Goal: Find contact information: Find contact information

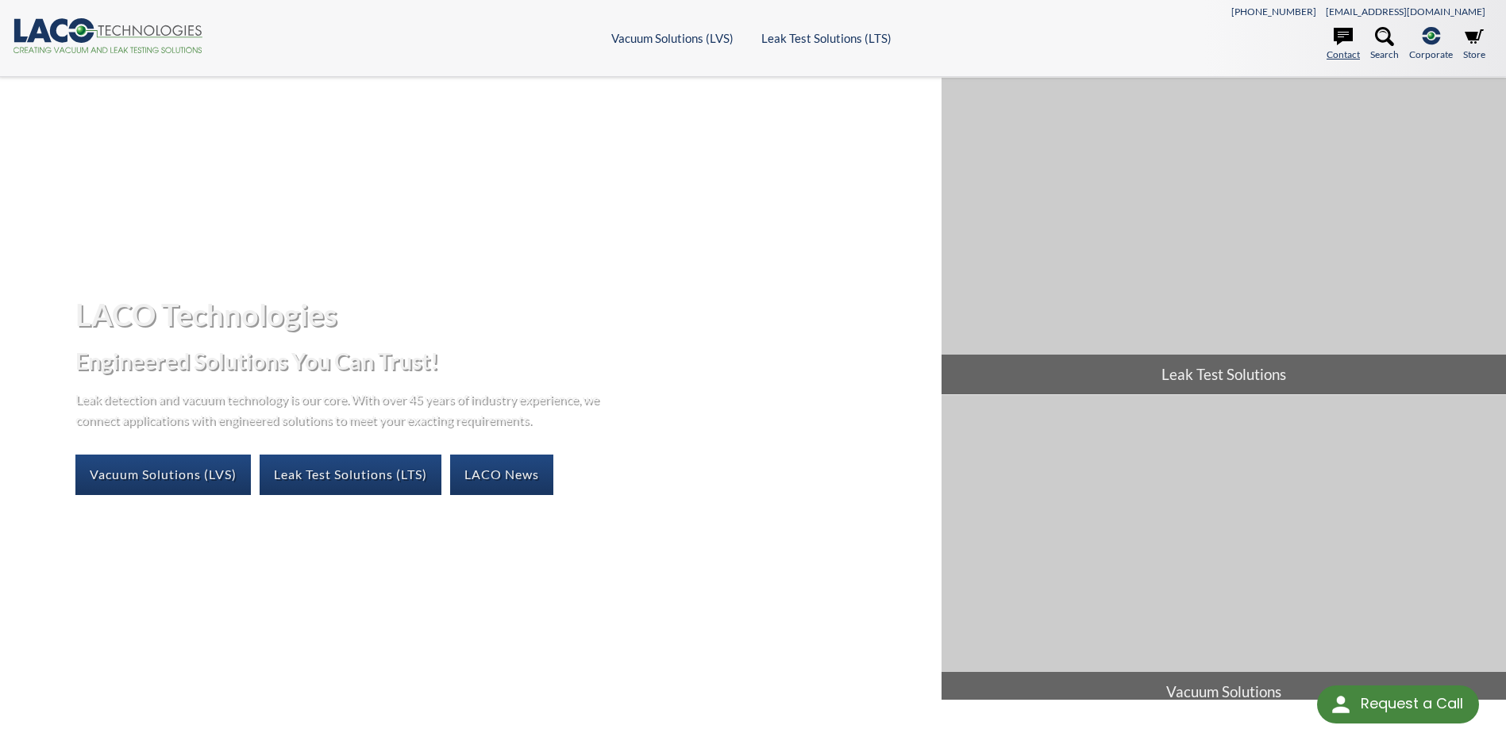
click at [1347, 51] on link "Contact" at bounding box center [1342, 44] width 33 height 35
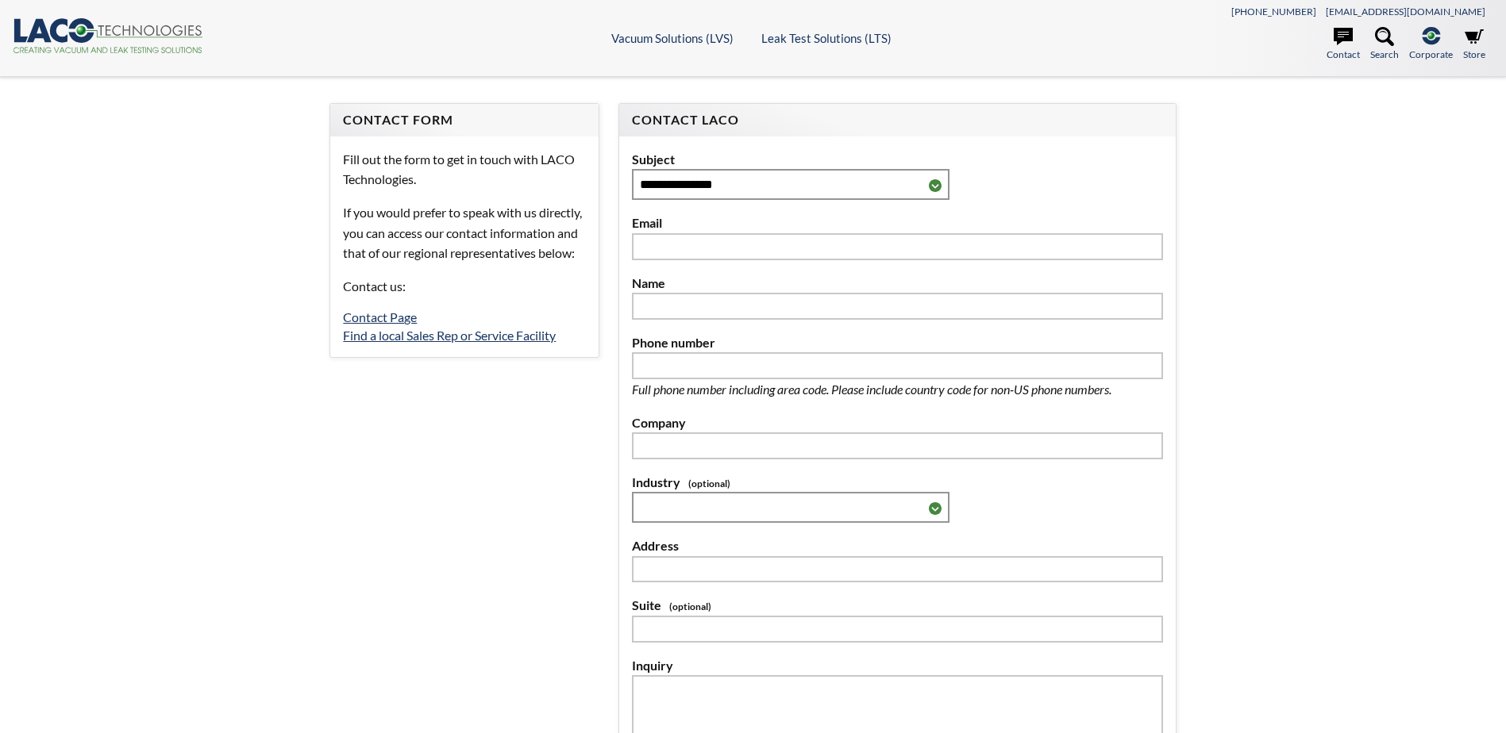
select select "Widget de idiomas del Traductor"
click at [380, 343] on link "Find a local Sales Rep or Service Facility" at bounding box center [449, 335] width 213 height 15
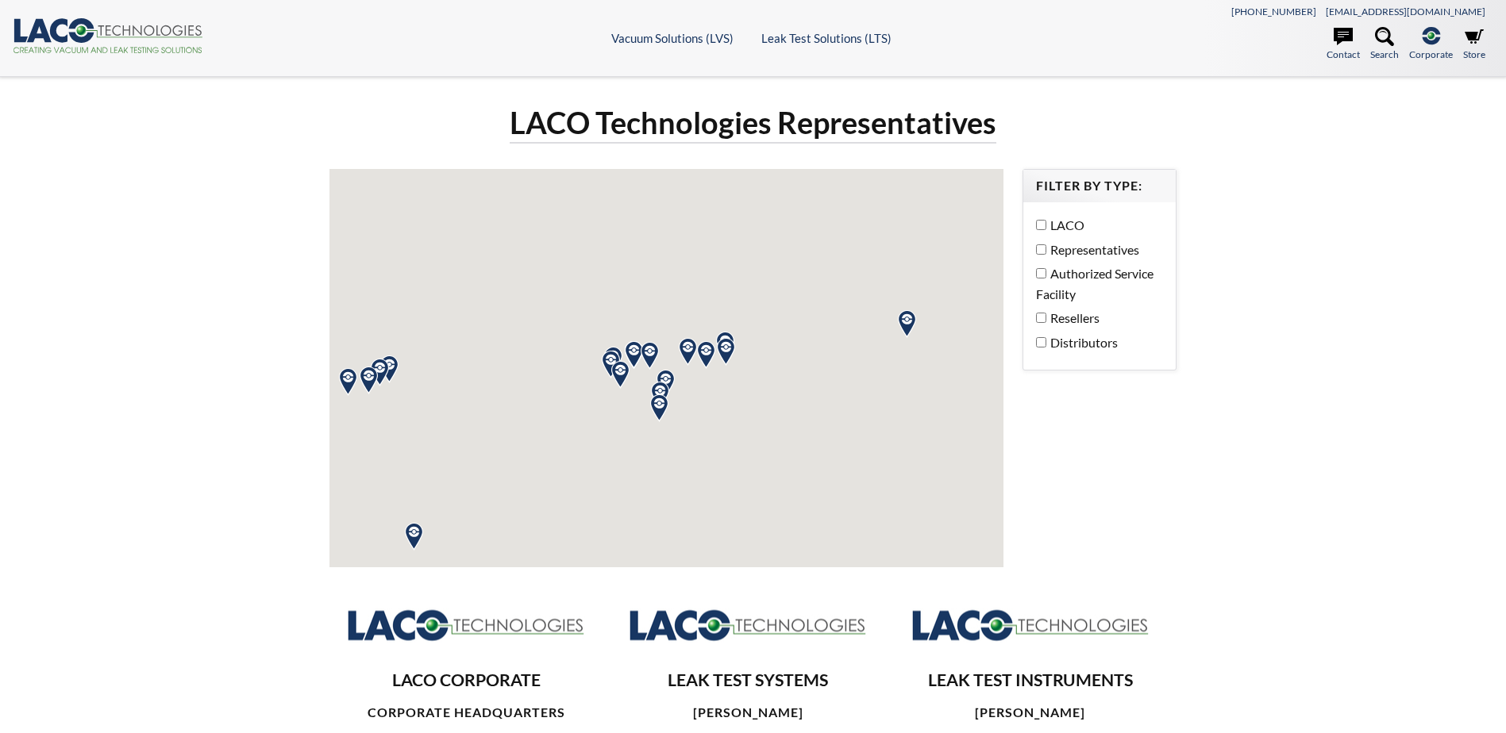
select select "Widget de idiomas del Traductor"
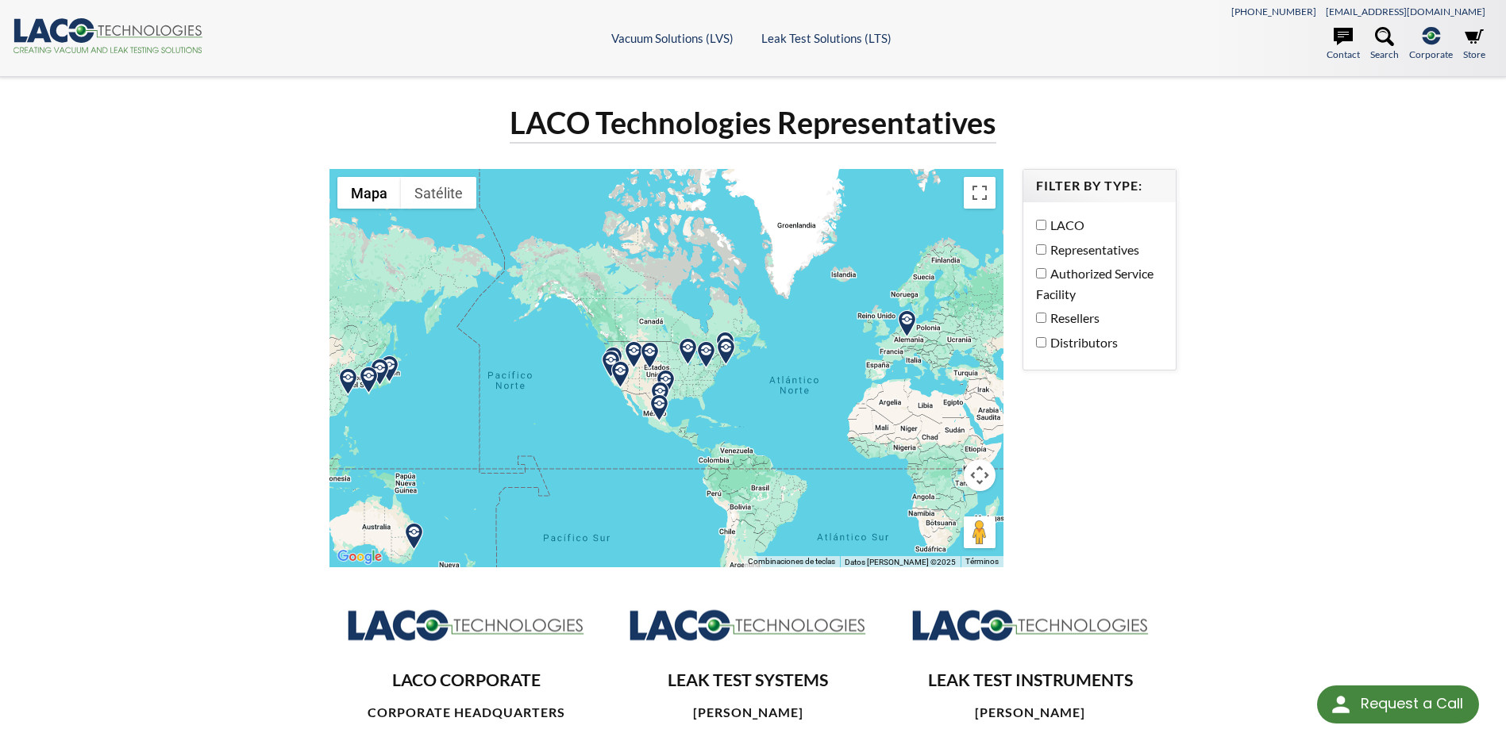
click at [905, 320] on img at bounding box center [907, 324] width 28 height 28
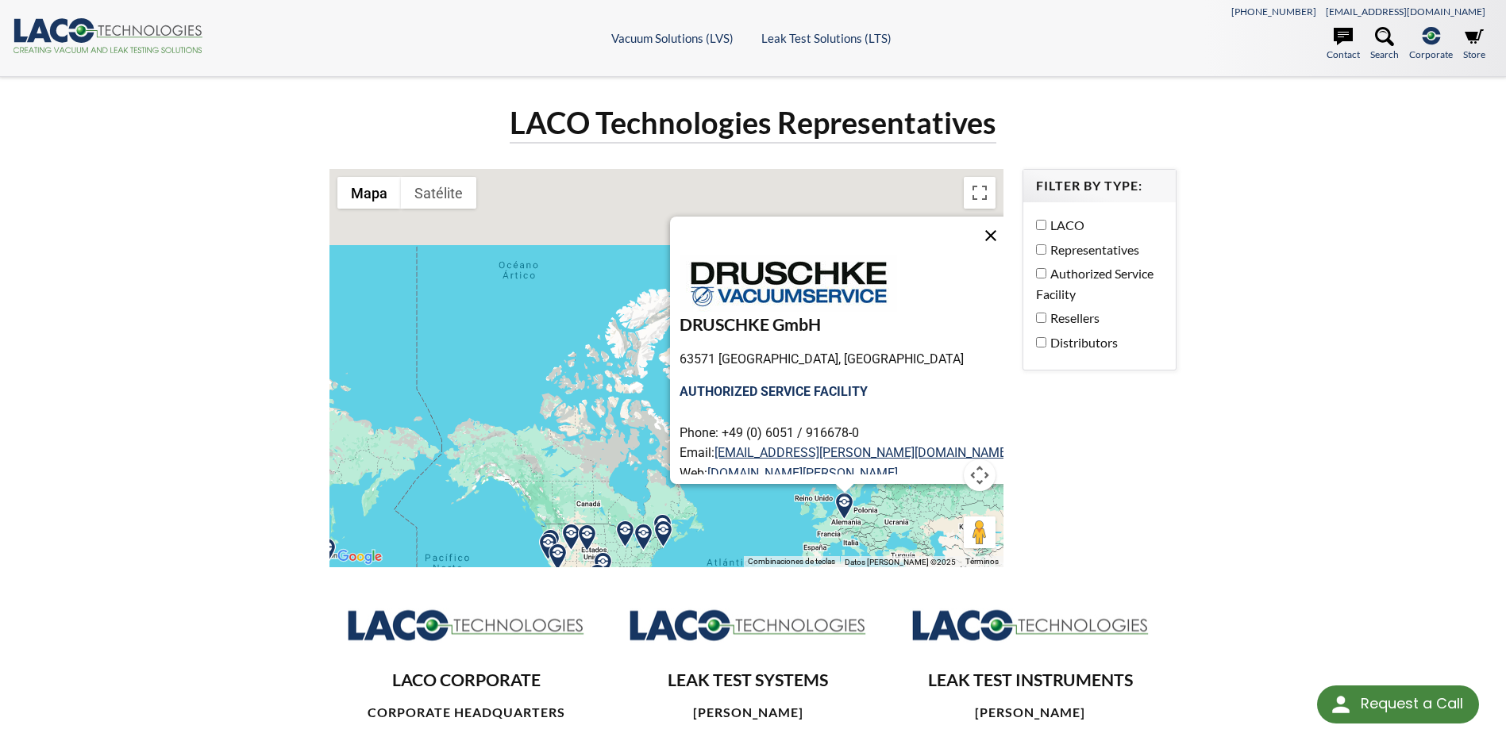
click at [972, 233] on button "Cerrar" at bounding box center [991, 236] width 38 height 38
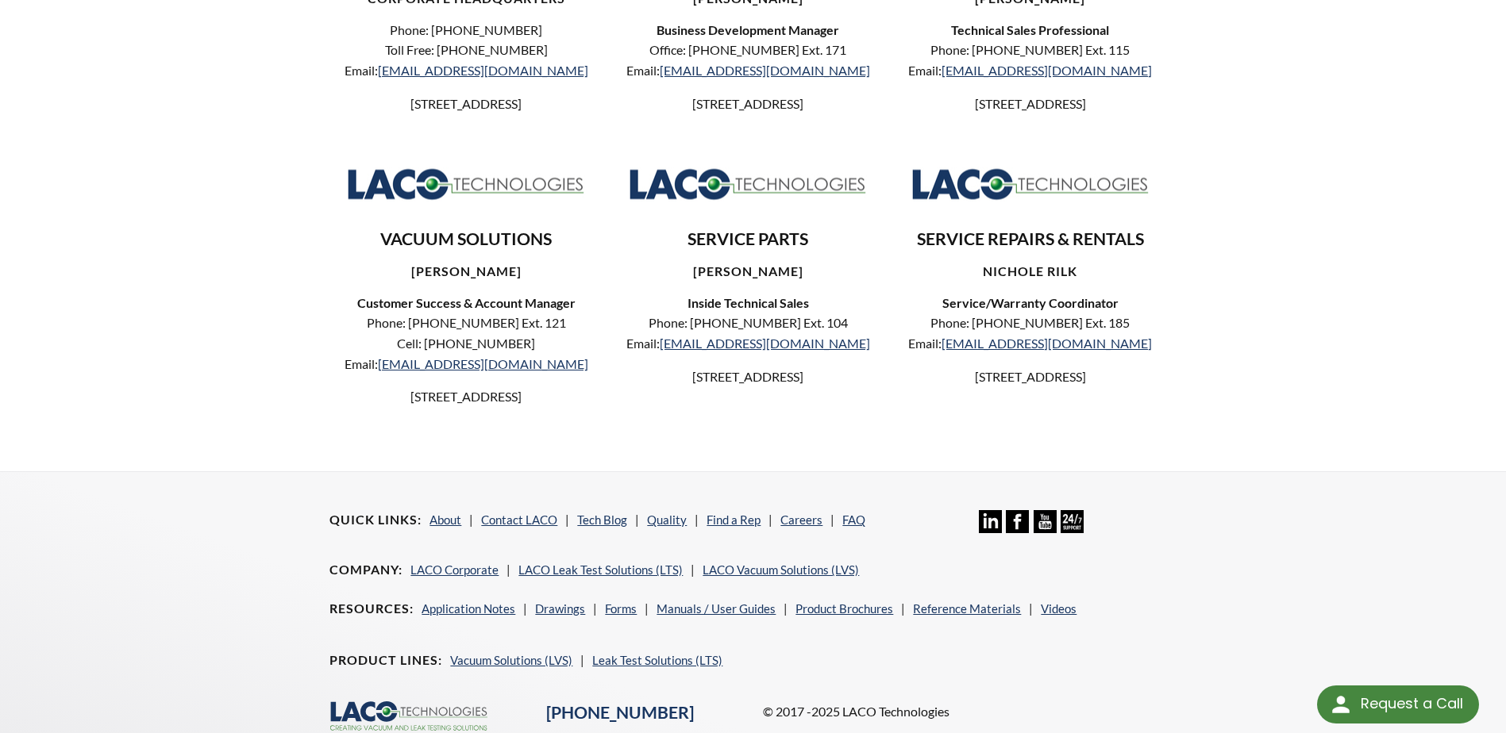
scroll to position [556, 0]
